Goal: Task Accomplishment & Management: Manage account settings

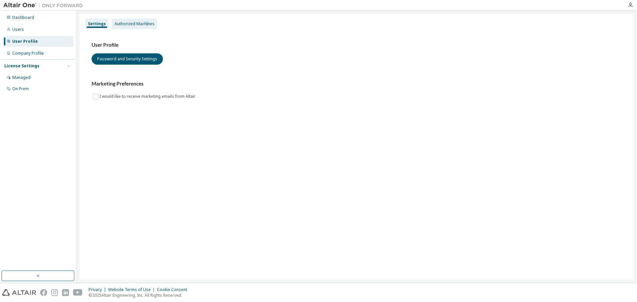
click at [146, 22] on div "Authorized Machines" at bounding box center [134, 23] width 40 height 5
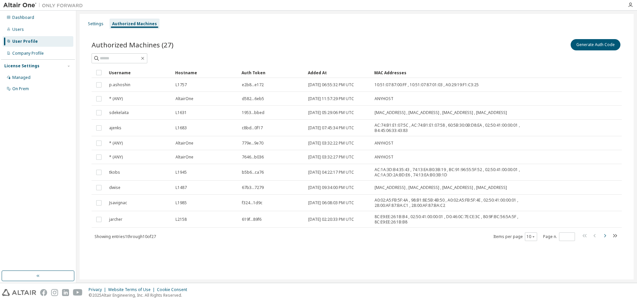
click at [606, 235] on icon "button" at bounding box center [604, 236] width 8 height 8
type input "*"
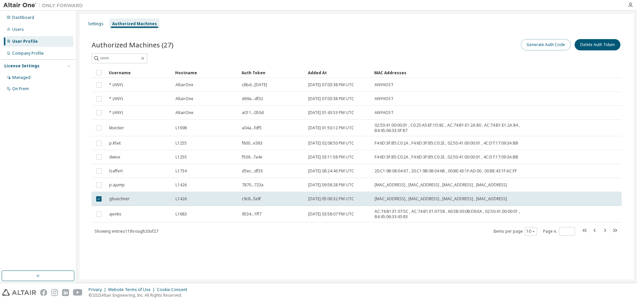
click at [562, 46] on button "Generate Auth Code" at bounding box center [546, 44] width 50 height 11
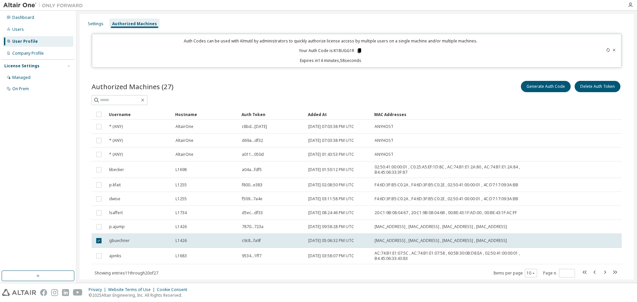
click at [358, 50] on icon at bounding box center [359, 50] width 4 height 5
click at [380, 60] on p "Expires in 14 minutes, 45 seconds" at bounding box center [330, 61] width 469 height 6
